Goal: Find specific page/section: Find specific page/section

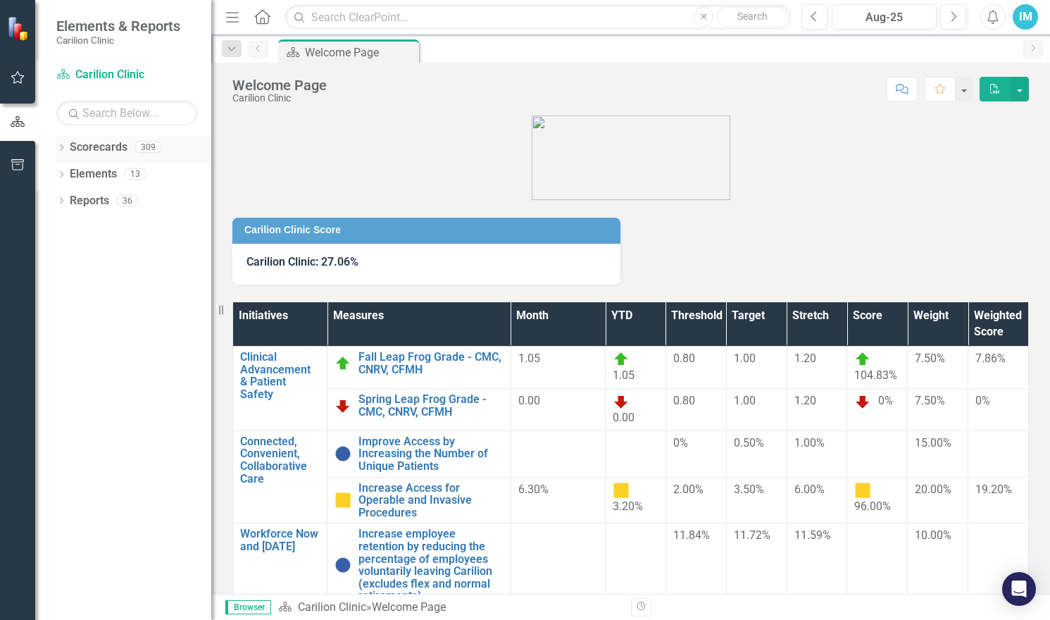
click at [66, 145] on icon "Dropdown" at bounding box center [61, 149] width 10 height 8
click at [70, 173] on icon at bounding box center [70, 173] width 4 height 7
click at [87, 201] on icon "Dropdown" at bounding box center [82, 200] width 11 height 8
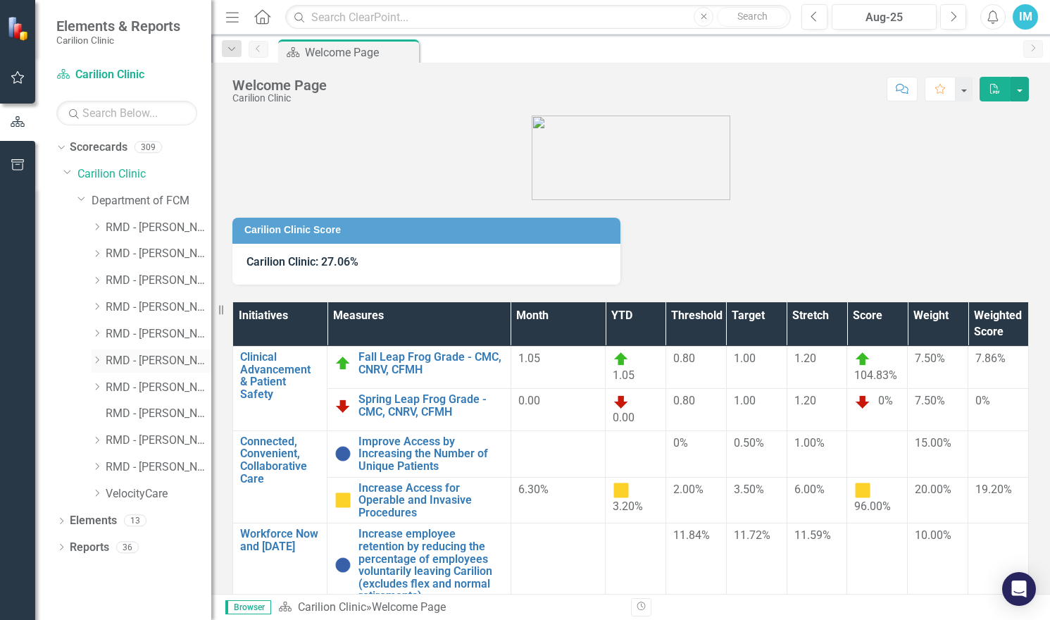
click at [159, 362] on link "RMD - [PERSON_NAME]" at bounding box center [159, 361] width 106 height 16
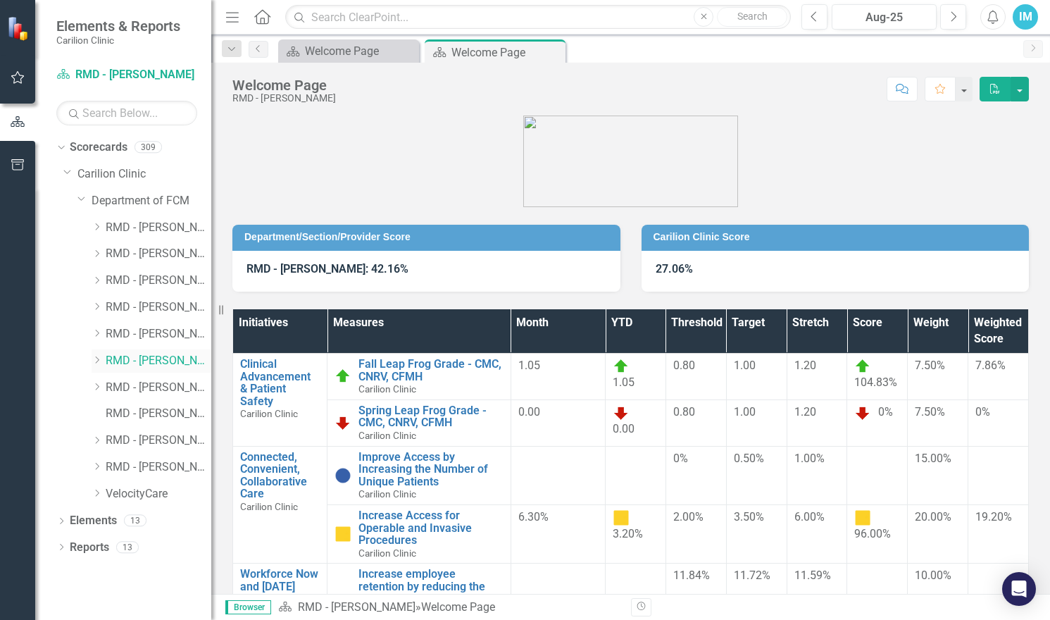
click at [93, 358] on icon "Dropdown" at bounding box center [97, 360] width 11 height 8
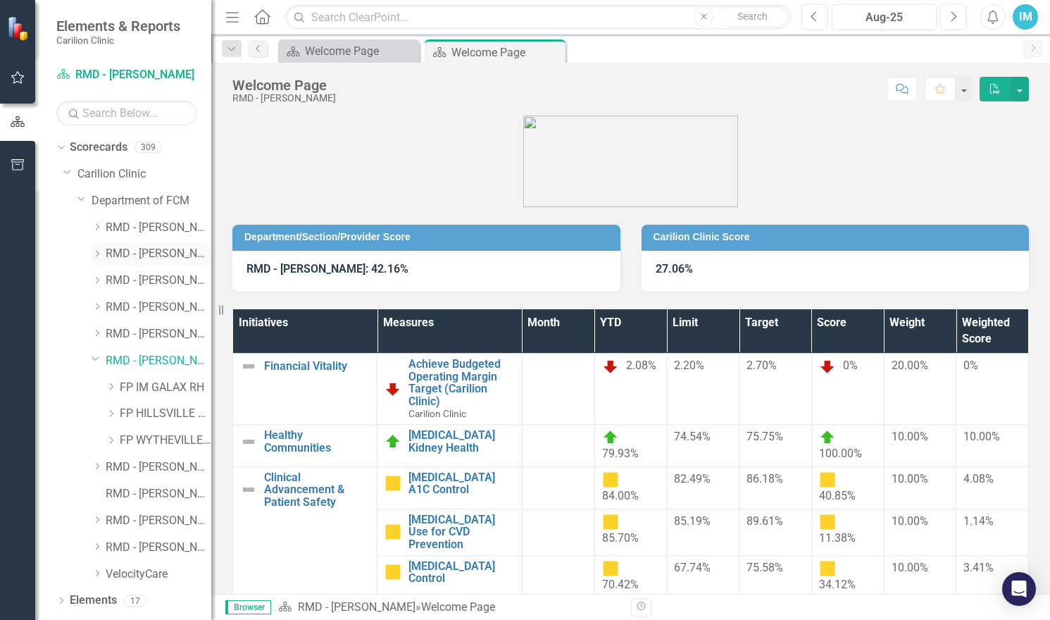
click at [94, 252] on icon "Dropdown" at bounding box center [97, 253] width 11 height 8
click at [161, 443] on link "[PERSON_NAME]" at bounding box center [166, 441] width 92 height 16
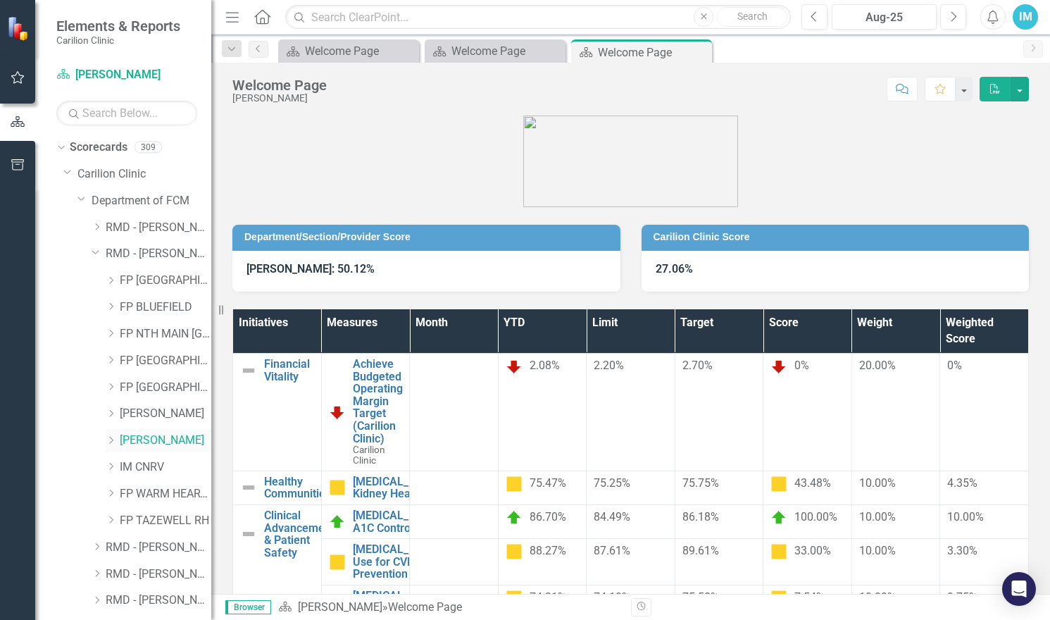
click at [110, 439] on icon "Dropdown" at bounding box center [111, 440] width 11 height 8
click at [111, 437] on icon "Dropdown" at bounding box center [110, 438] width 8 height 11
click at [129, 466] on link "IM CNRV" at bounding box center [166, 467] width 92 height 16
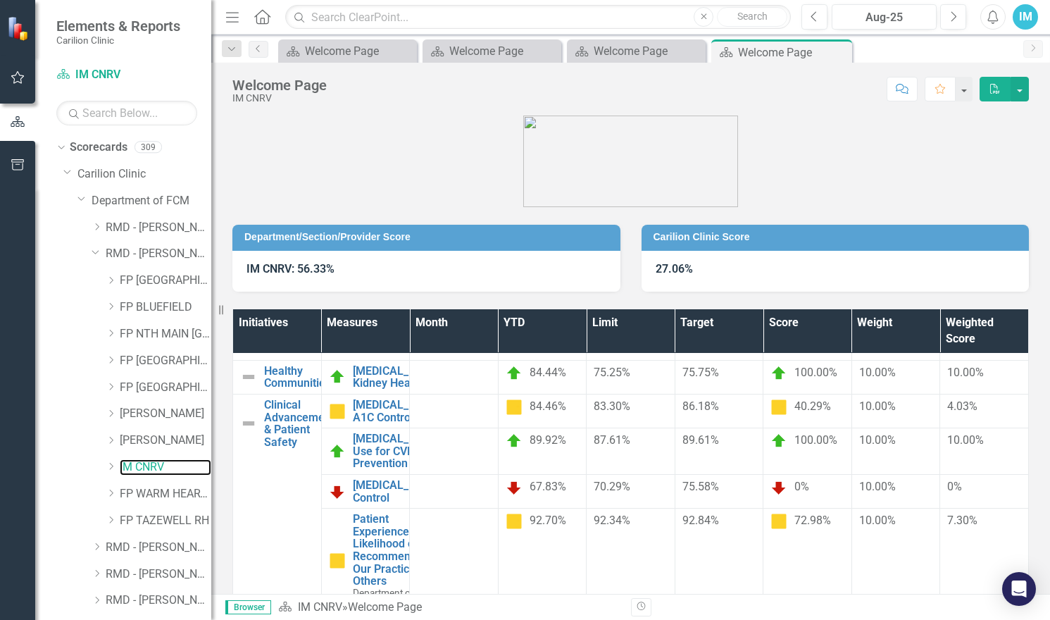
scroll to position [230, 0]
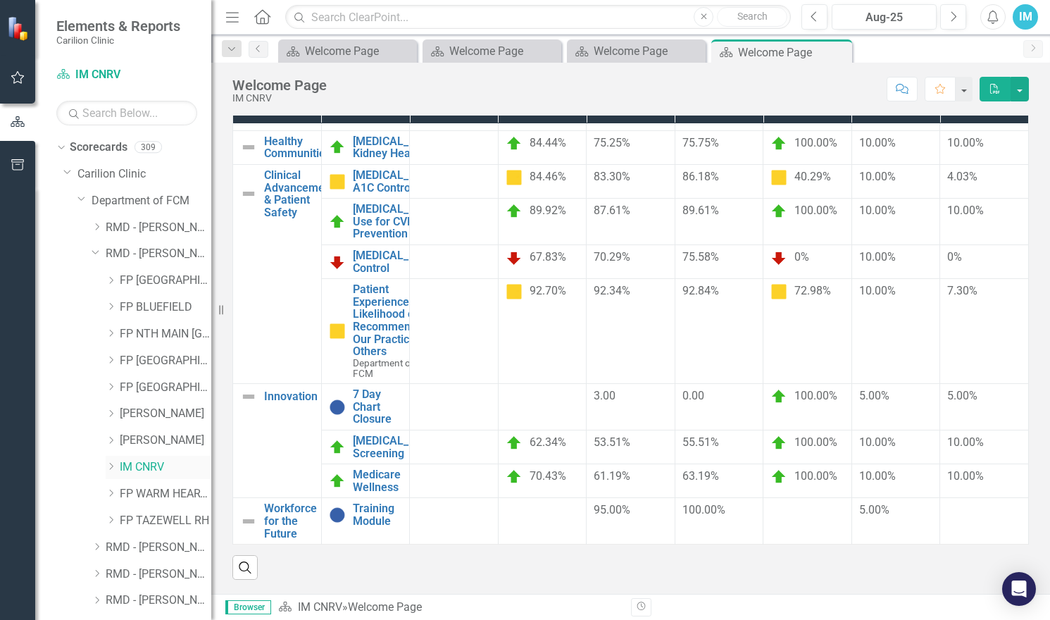
click at [112, 463] on icon "Dropdown" at bounding box center [111, 466] width 11 height 8
click at [109, 465] on icon "Dropdown" at bounding box center [110, 464] width 8 height 11
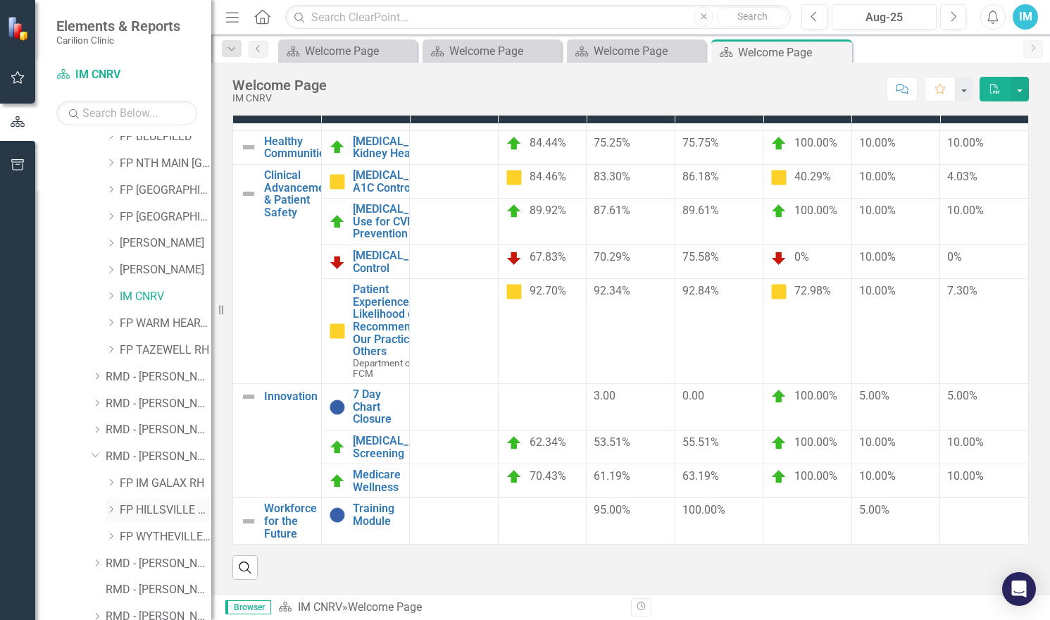
scroll to position [211, 0]
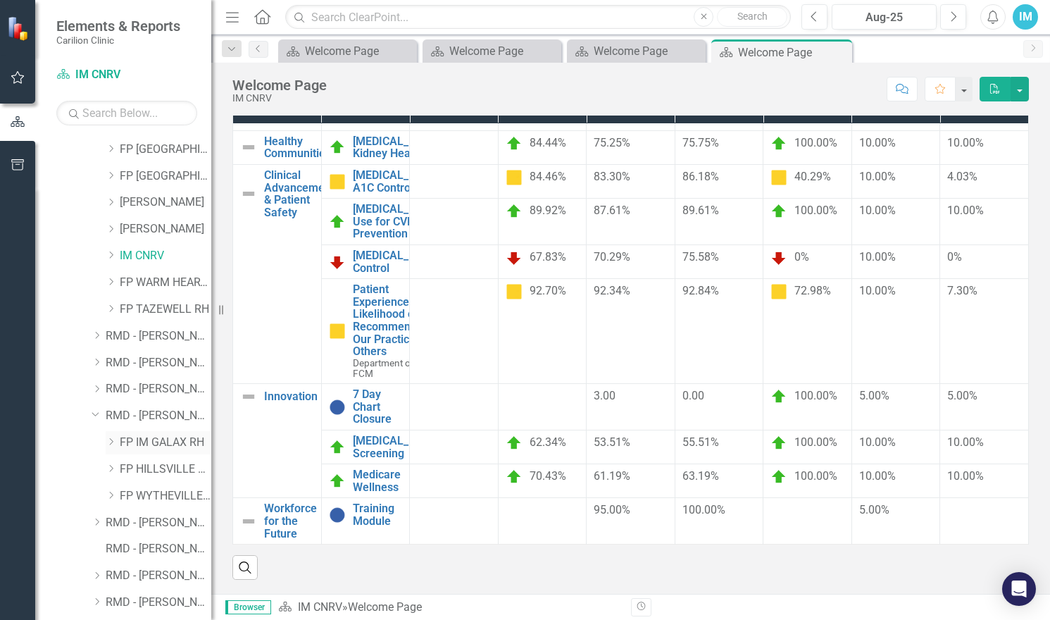
click at [112, 439] on icon "Dropdown" at bounding box center [111, 442] width 11 height 8
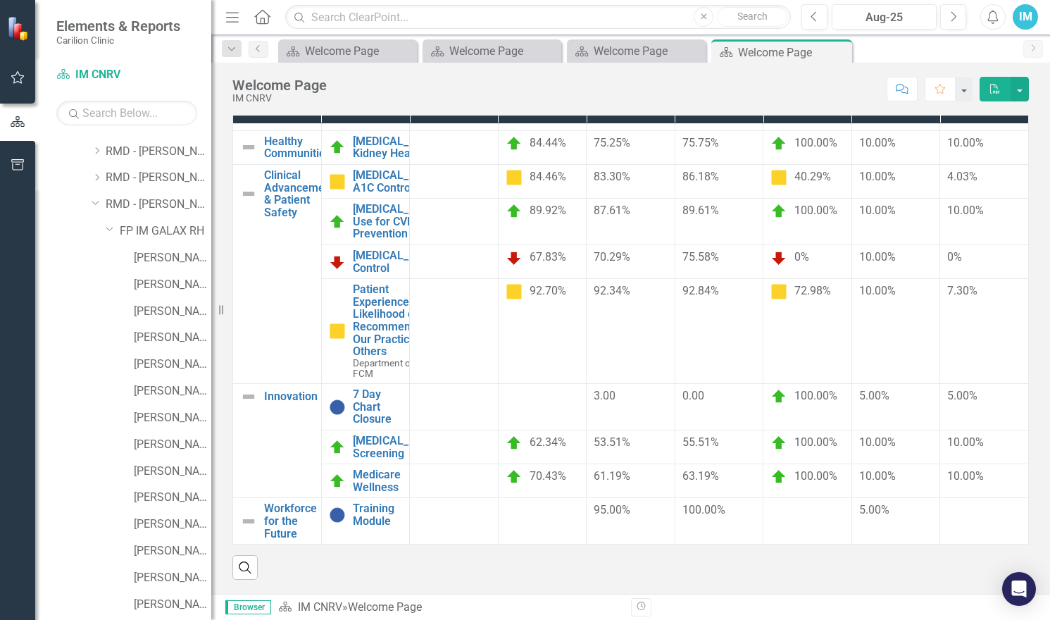
scroll to position [493, 0]
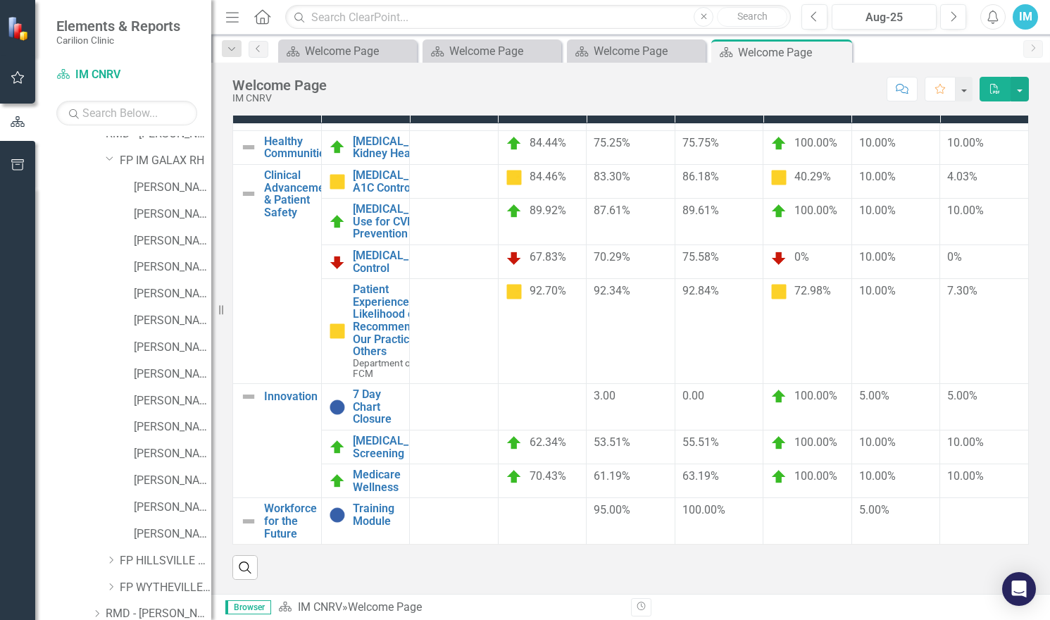
click at [82, 472] on div "[PERSON_NAME]" at bounding box center [144, 482] width 134 height 27
click at [113, 555] on div "Dropdown" at bounding box center [111, 561] width 11 height 12
